Goal: Information Seeking & Learning: Learn about a topic

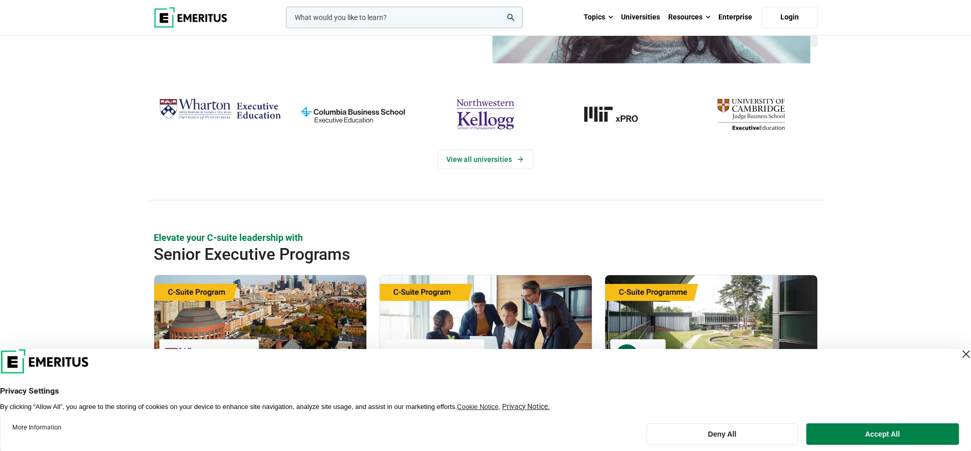
scroll to position [190, 0]
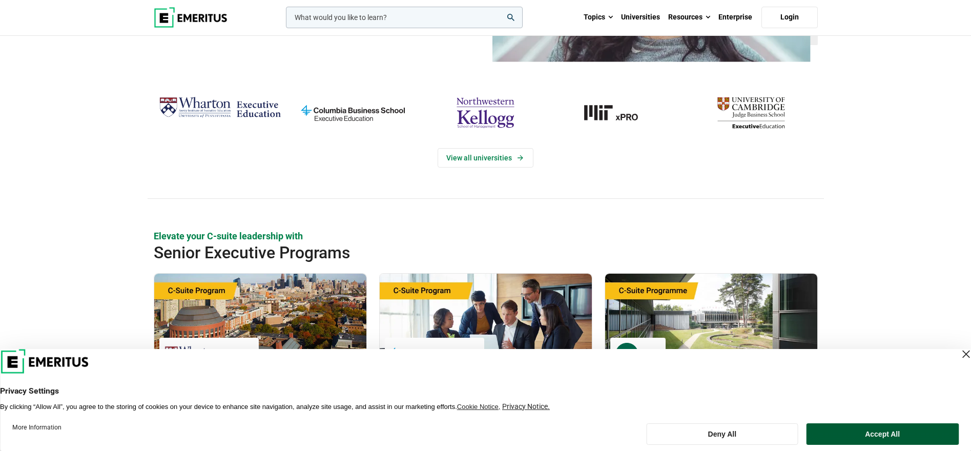
click at [895, 430] on button "Accept All" at bounding box center [882, 434] width 153 height 22
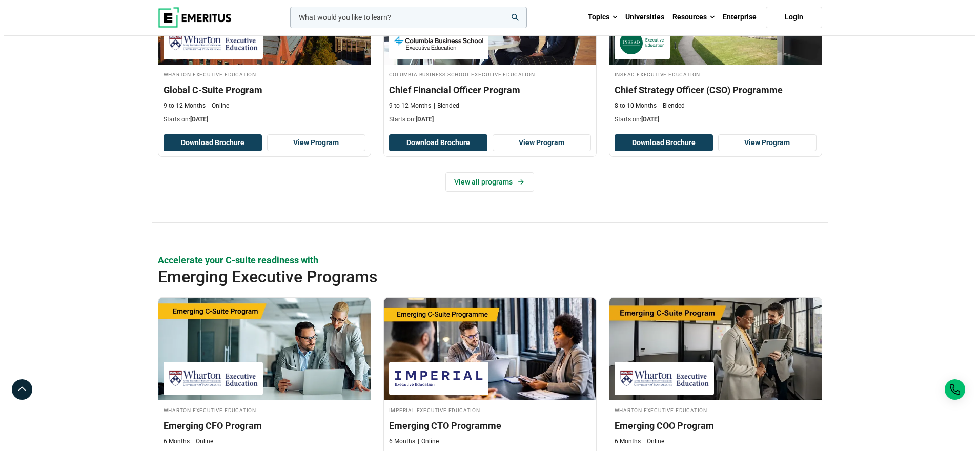
scroll to position [320, 0]
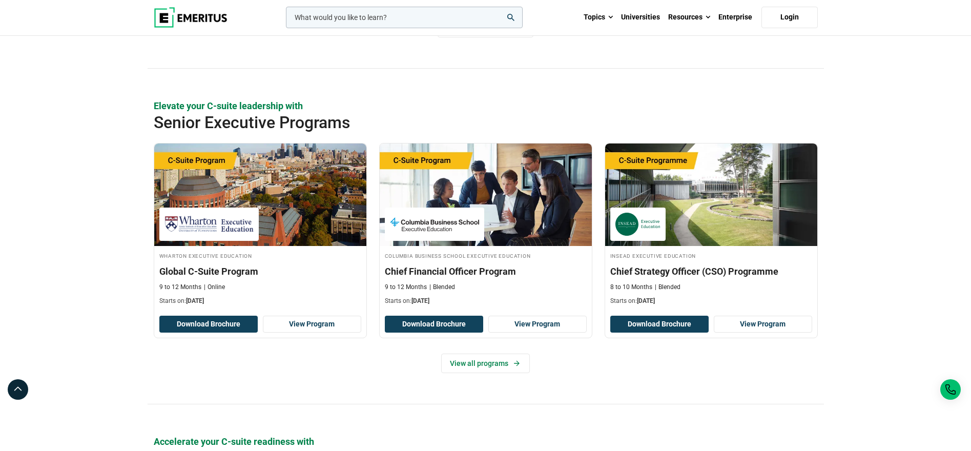
click at [411, 14] on input "woocommerce-product-search-field-0" at bounding box center [404, 18] width 237 height 22
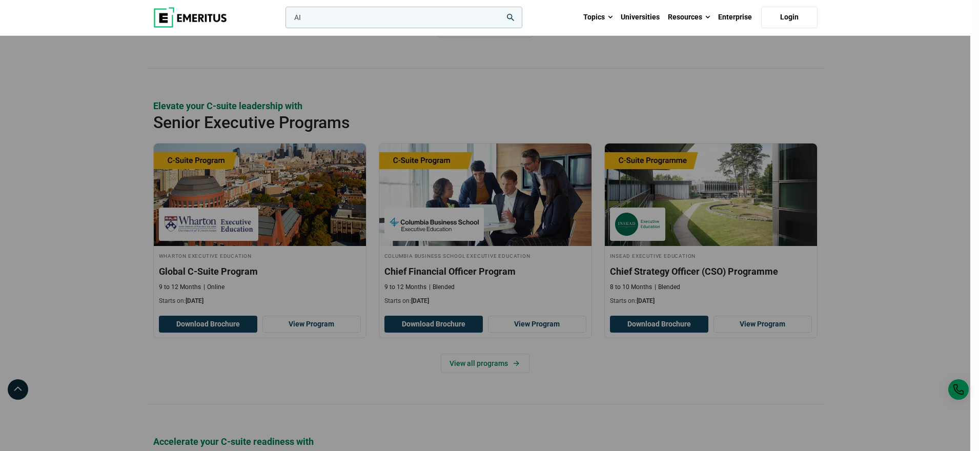
type input "AI"
click at [283, 20] on button "search" at bounding box center [283, 20] width 0 height 0
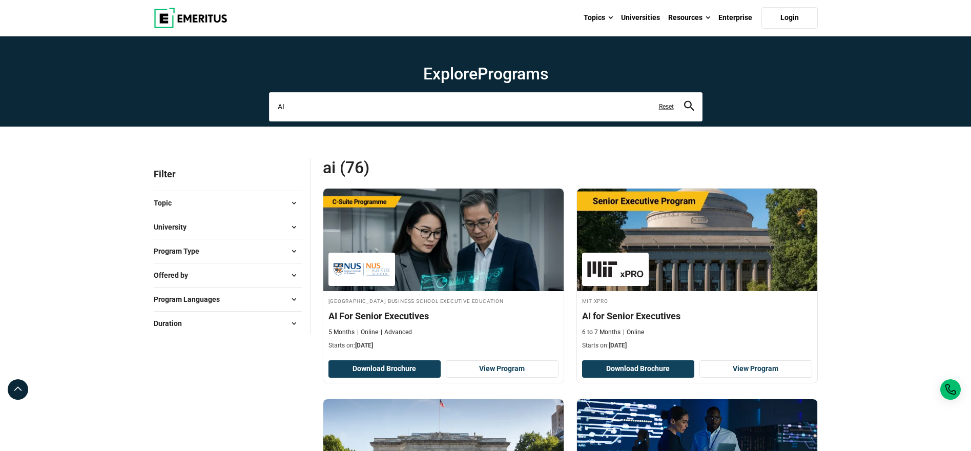
click at [316, 106] on input "AI" at bounding box center [486, 106] width 434 height 29
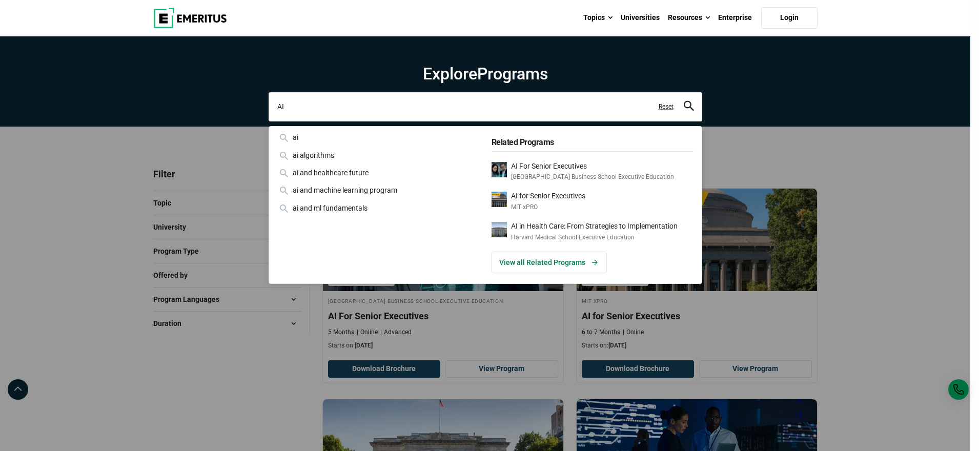
type input "A"
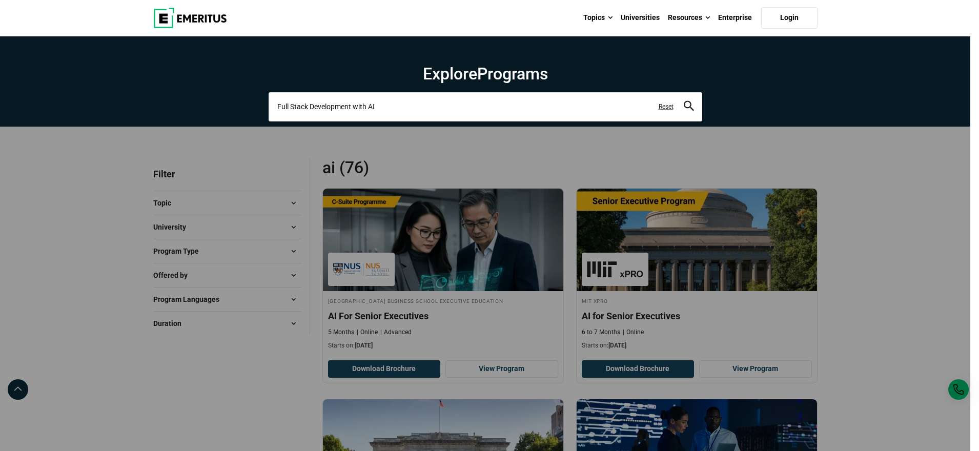
type input "Full Stack Development with AI"
click at [684, 101] on button "search" at bounding box center [689, 107] width 10 height 12
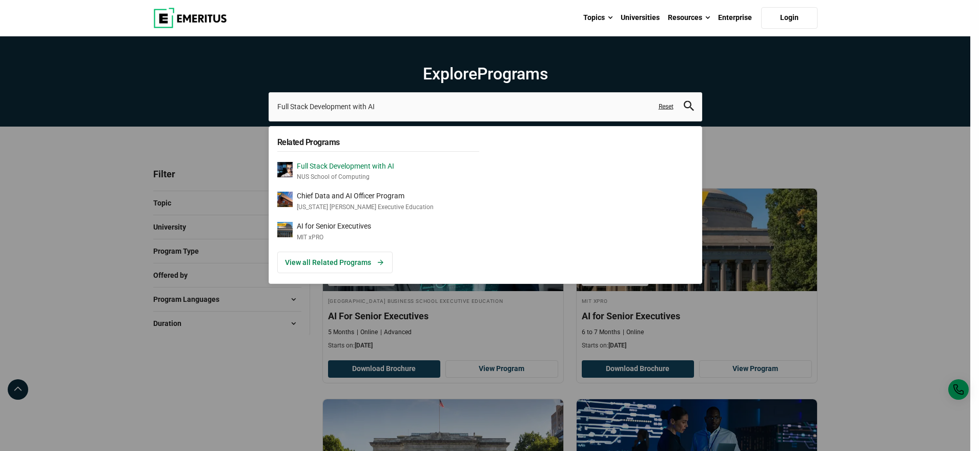
click at [388, 170] on p "Full Stack Development with AI" at bounding box center [345, 166] width 97 height 9
